Goal: Transaction & Acquisition: Purchase product/service

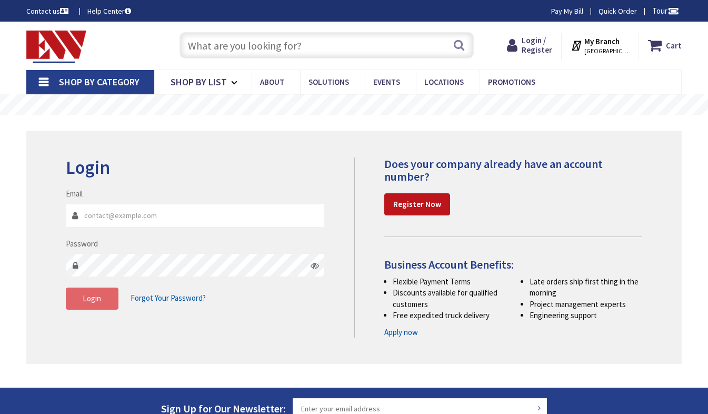
type input "[EMAIL_ADDRESS][DOMAIN_NAME]"
click at [96, 303] on span "Login" at bounding box center [92, 298] width 18 height 10
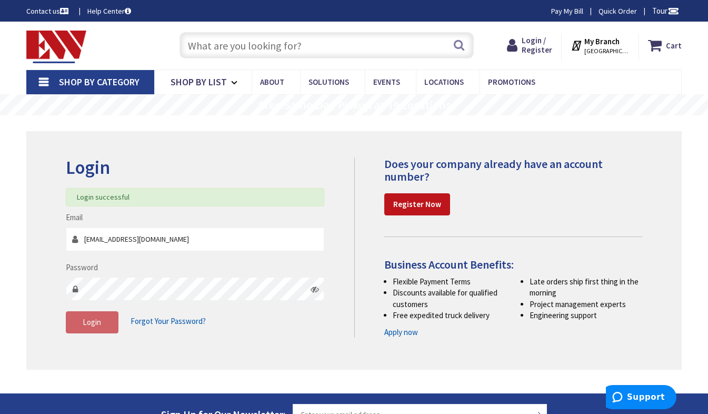
click at [257, 43] on input "text" at bounding box center [326, 45] width 294 height 26
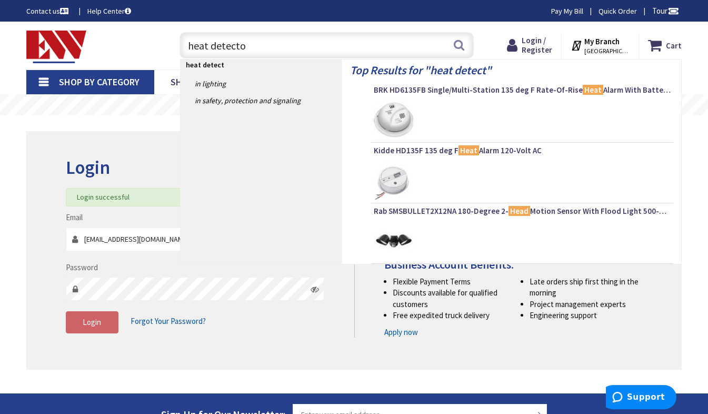
type input "heat detector"
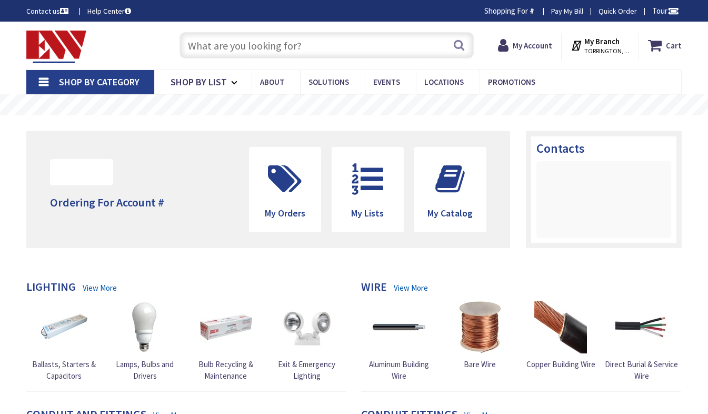
click at [257, 43] on input "text" at bounding box center [326, 45] width 294 height 26
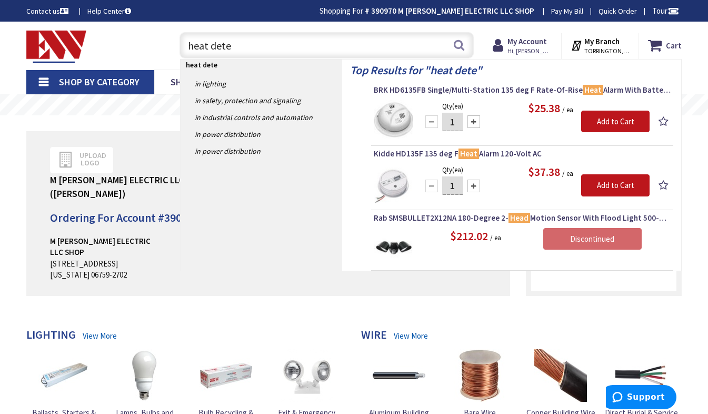
drag, startPoint x: 233, startPoint y: 41, endPoint x: 89, endPoint y: 56, distance: 143.9
click at [89, 56] on div "Toggle Nav heat dete heat dete Search Cart My Cart Close" at bounding box center [353, 45] width 671 height 35
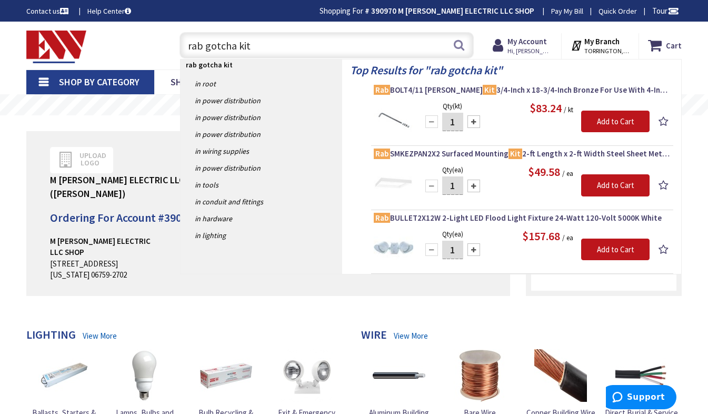
type input "rab gotcha kit"
